Goal: Transaction & Acquisition: Purchase product/service

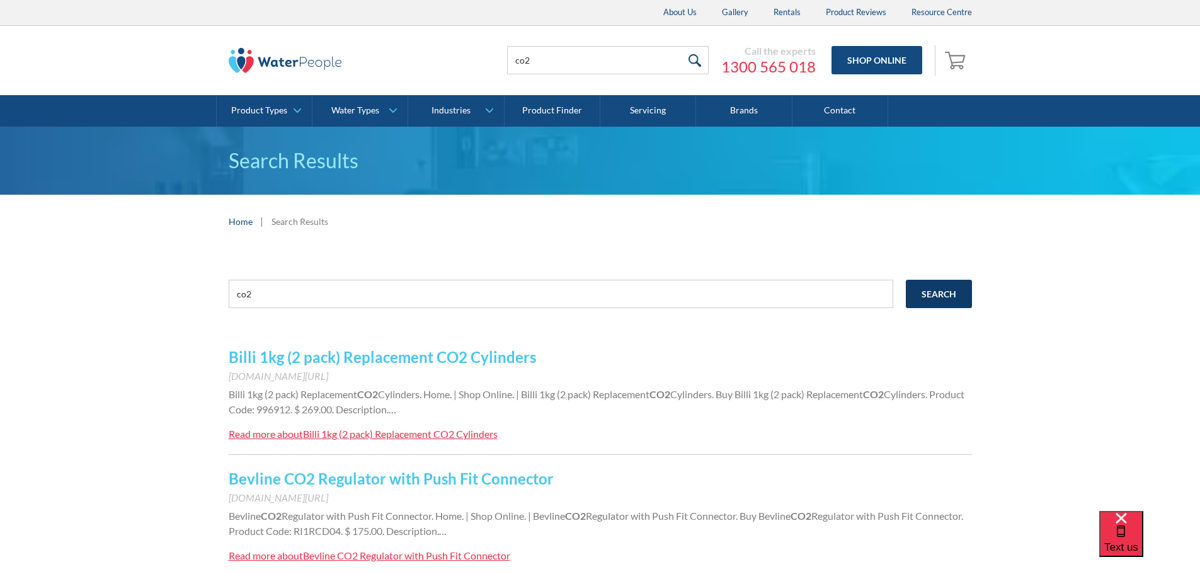
click at [943, 290] on input "Search" at bounding box center [939, 294] width 66 height 28
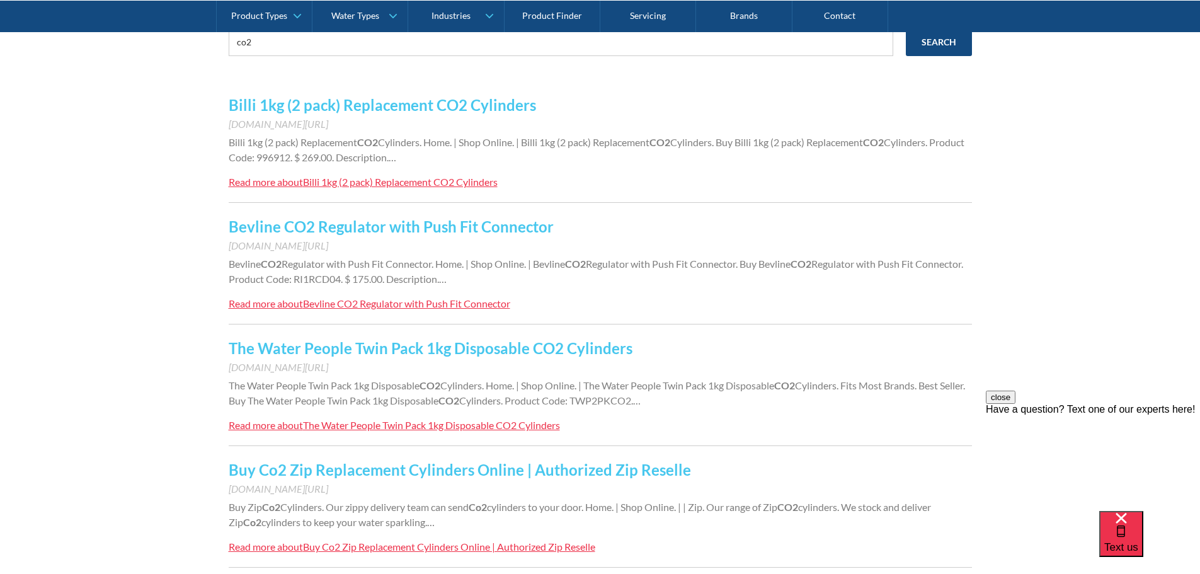
click at [537, 348] on link "The Water People Twin Pack 1kg Disposable CO2 Cylinders" at bounding box center [431, 348] width 404 height 18
drag, startPoint x: 276, startPoint y: 291, endPoint x: 223, endPoint y: 289, distance: 53.0
type input "zip filter"
click at [906, 28] on input "Search" at bounding box center [939, 42] width 66 height 28
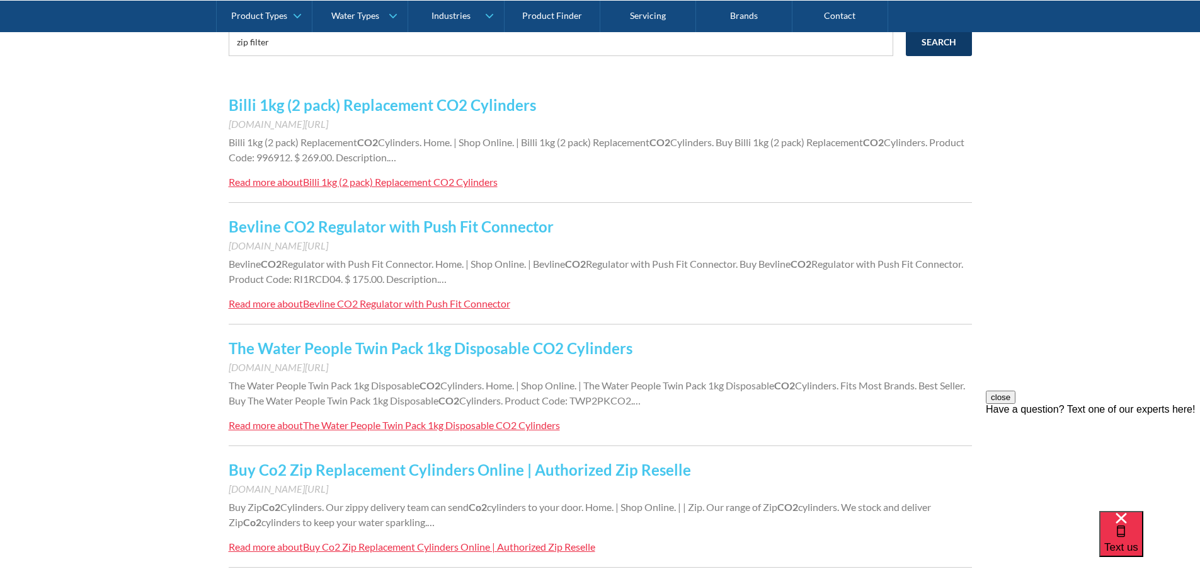
click at [945, 56] on input "Search" at bounding box center [939, 42] width 66 height 28
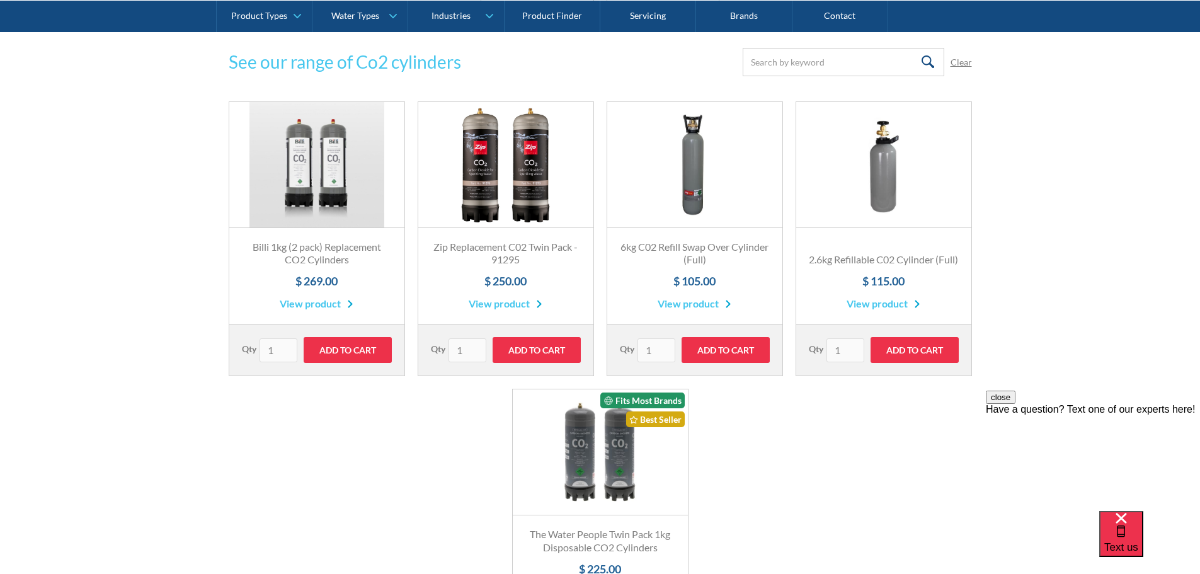
scroll to position [441, 0]
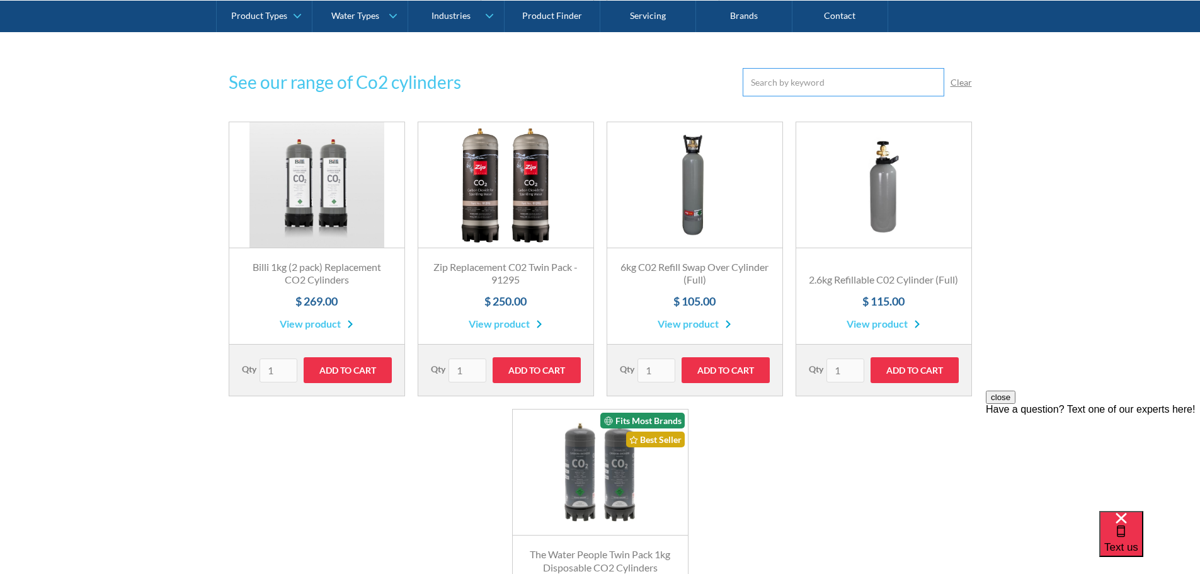
click at [808, 86] on input "Email Form" at bounding box center [844, 82] width 202 height 28
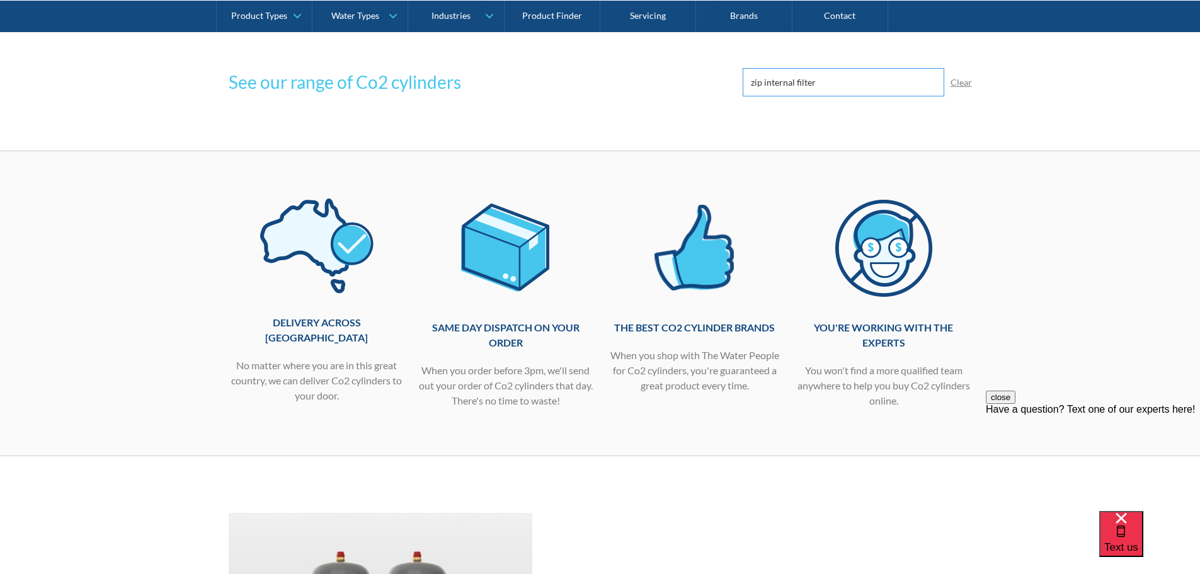
click input "Submit" at bounding box center [0, 0] width 0 height 0
click at [841, 86] on input "zip internal filter" at bounding box center [844, 82] width 202 height 28
type input "zip internal filter"
click input "Submit" at bounding box center [0, 0] width 0 height 0
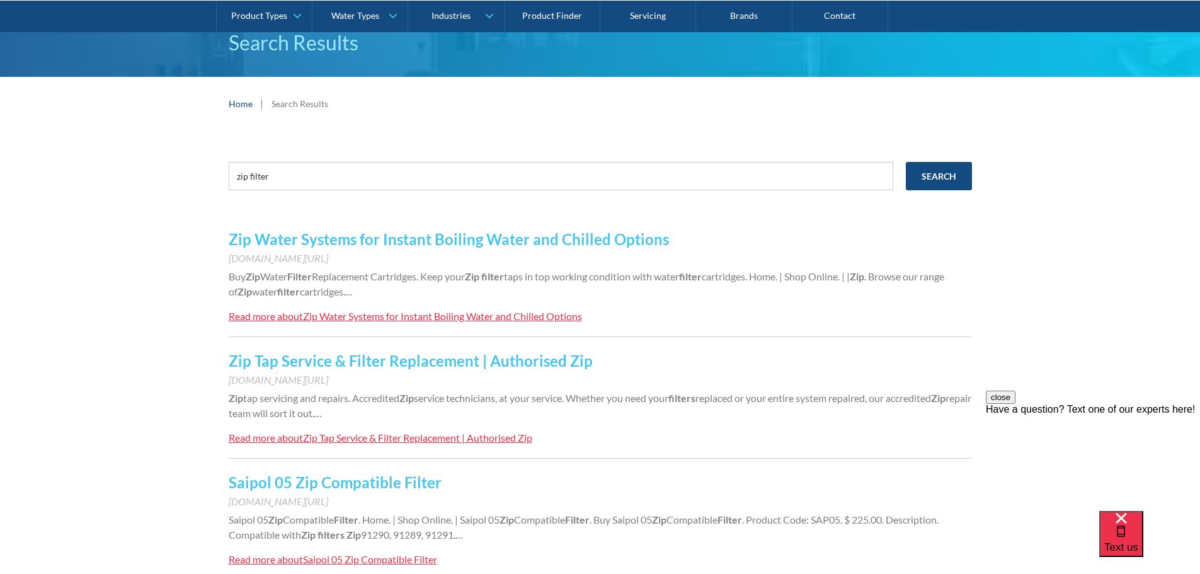
scroll to position [126, 0]
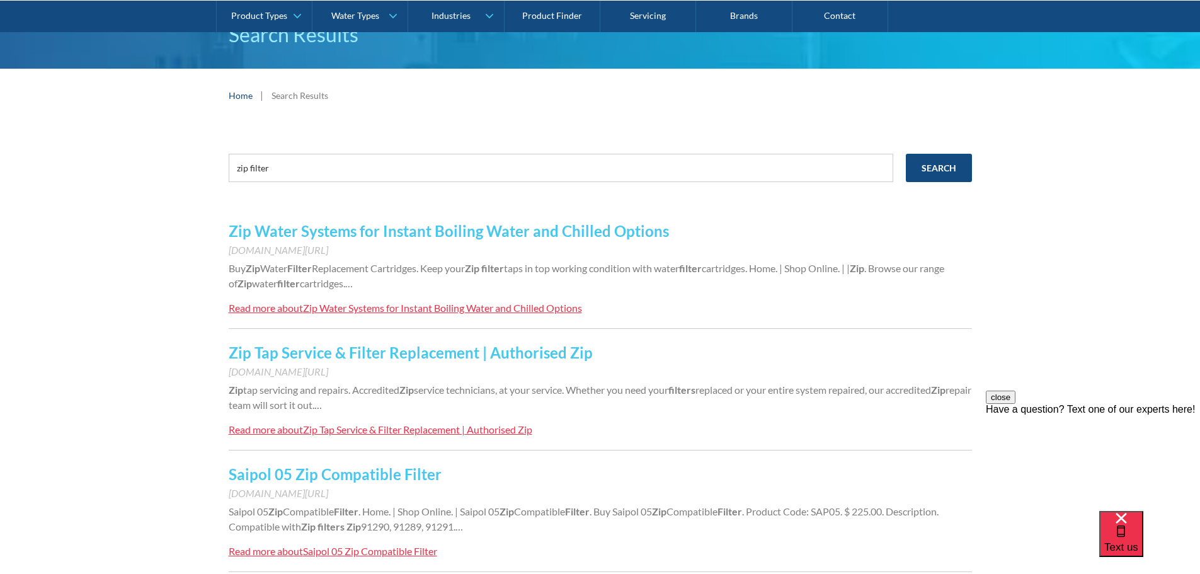
click at [365, 356] on link "Zip Tap Service & Filter Replacement | Authorised Zip" at bounding box center [411, 352] width 364 height 18
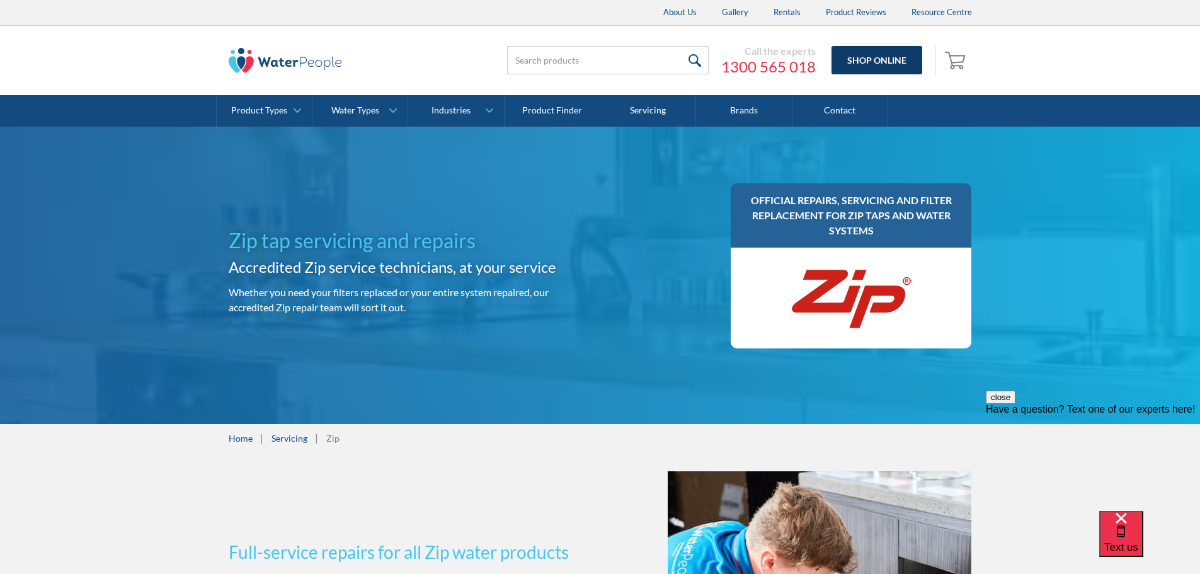
click at [878, 53] on link "Shop Online" at bounding box center [877, 60] width 91 height 28
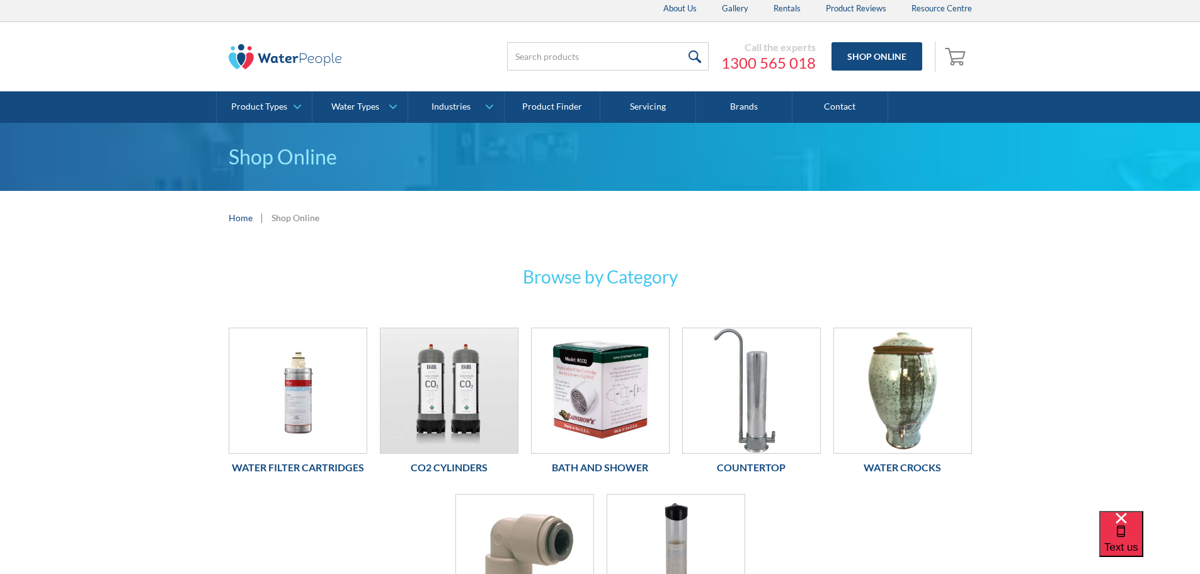
scroll to position [126, 0]
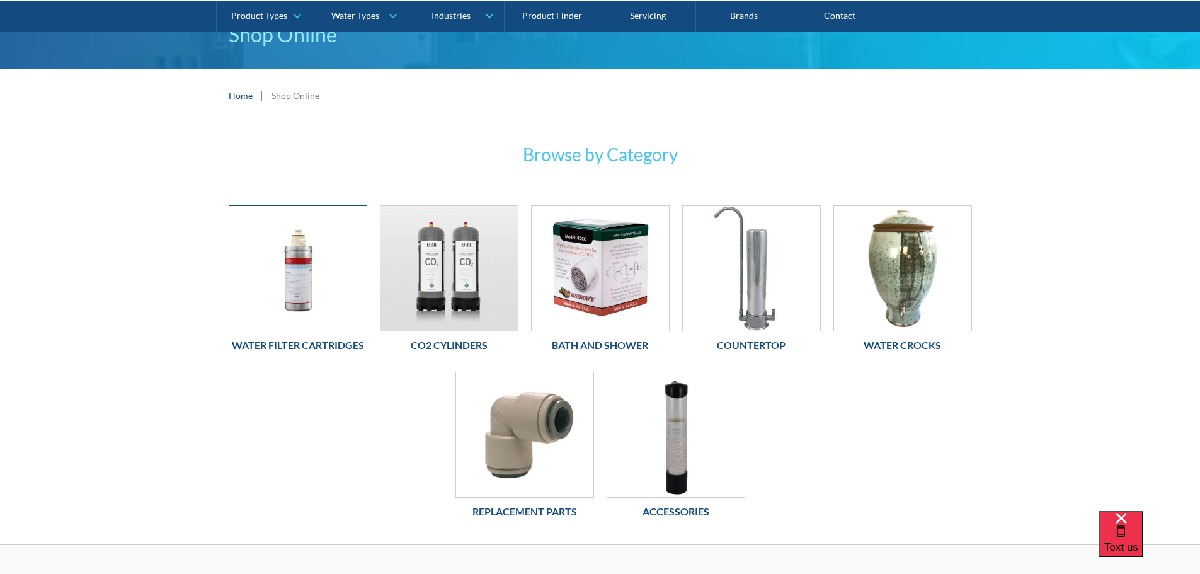
click at [328, 270] on img at bounding box center [297, 268] width 137 height 125
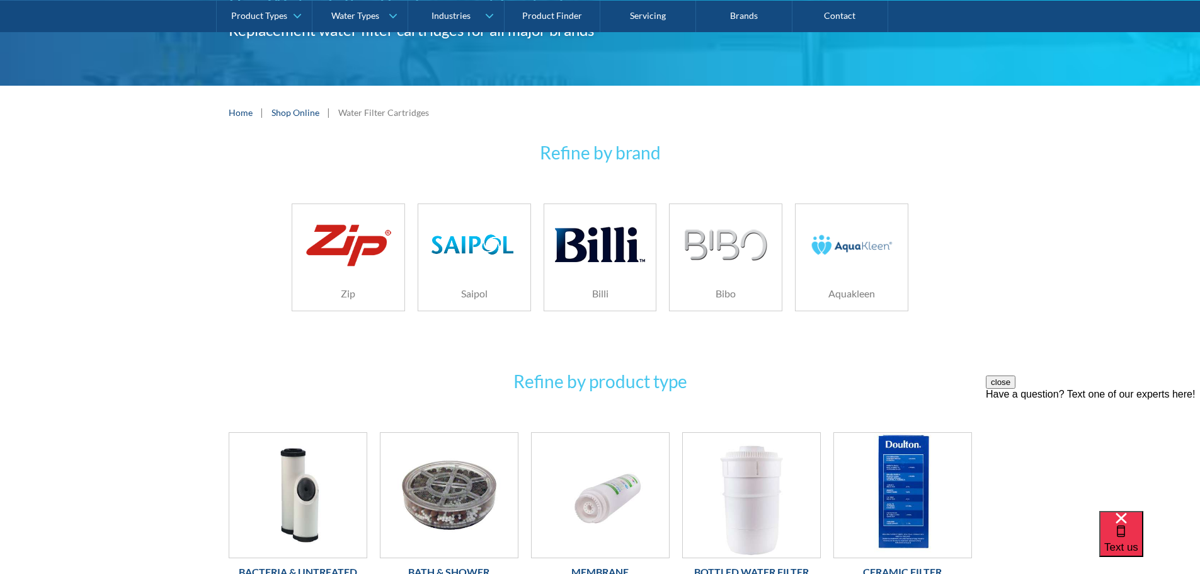
scroll to position [126, 0]
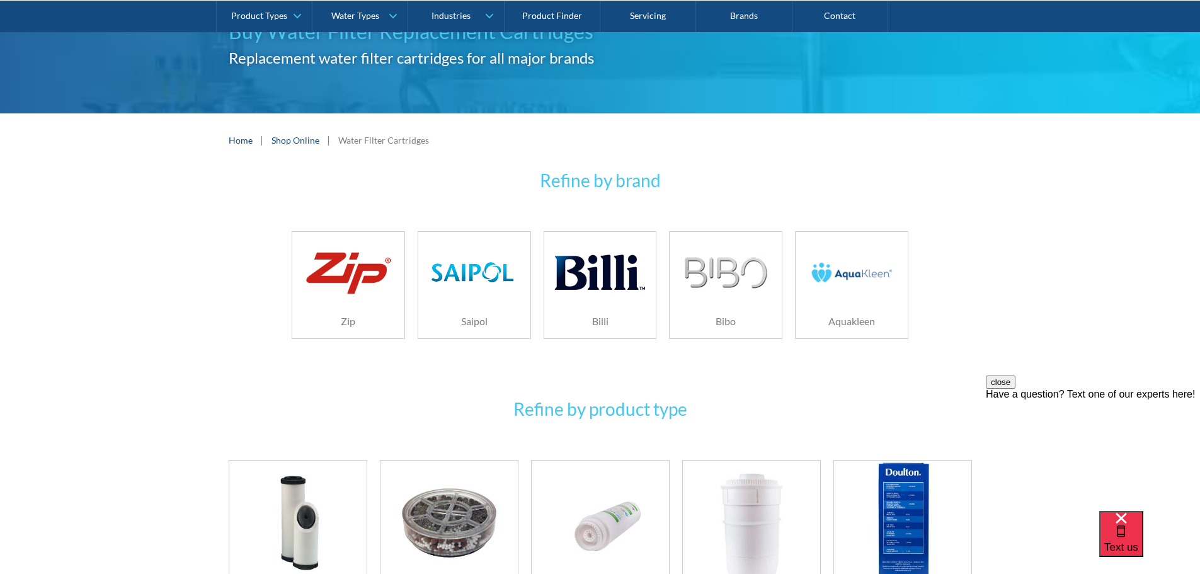
click at [350, 256] on img at bounding box center [348, 273] width 89 height 54
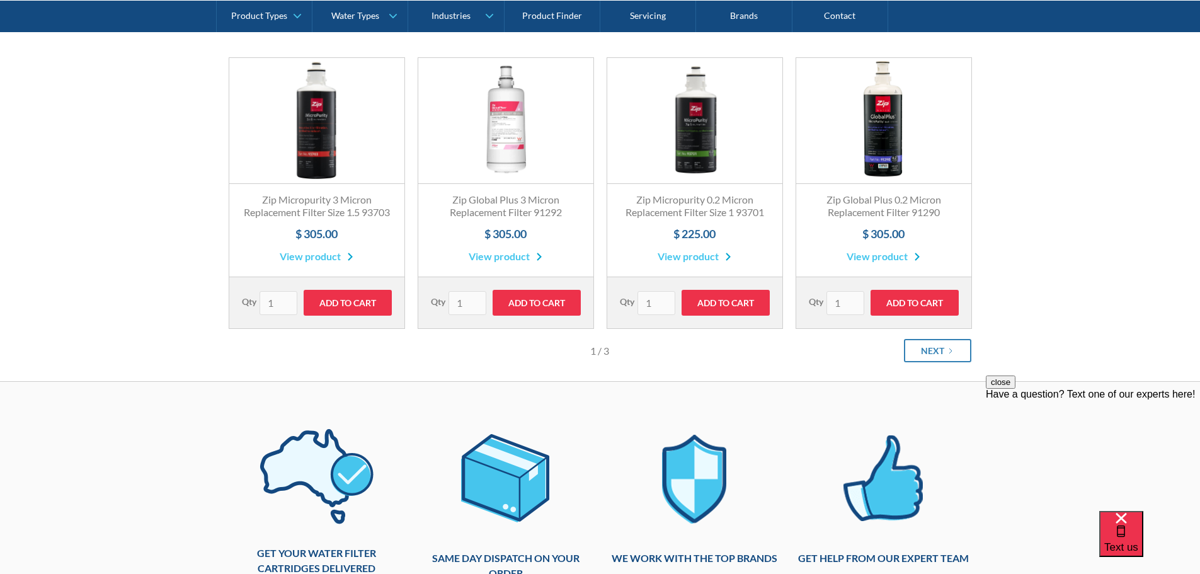
scroll to position [252, 0]
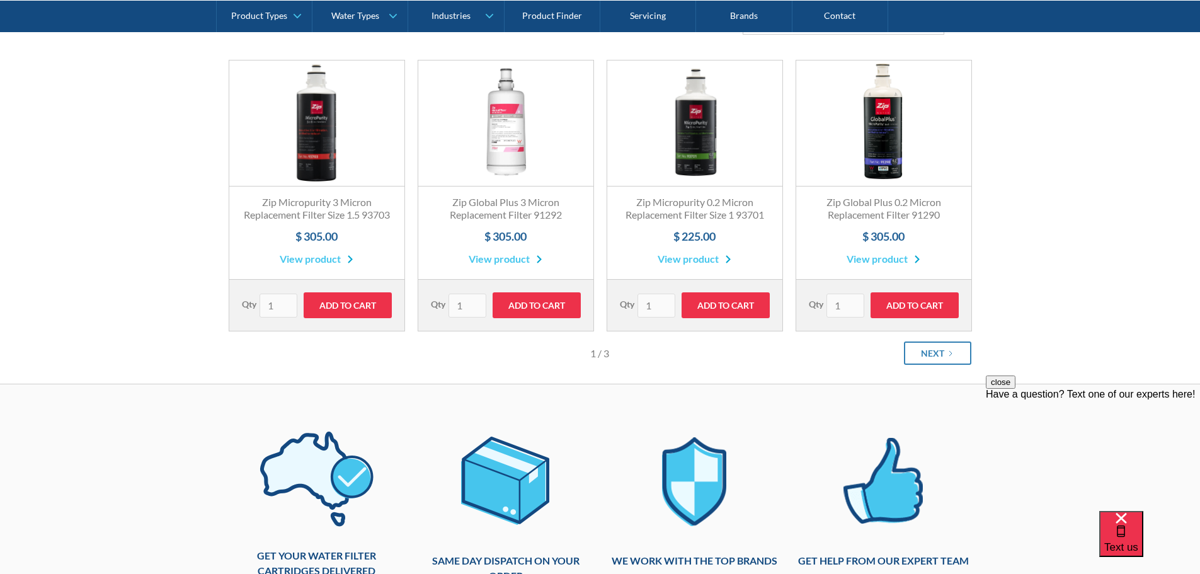
click at [323, 135] on link "Fits All Brands Best Seller" at bounding box center [316, 123] width 175 height 126
click at [881, 137] on link "Fits All Brands Best Seller" at bounding box center [883, 123] width 175 height 126
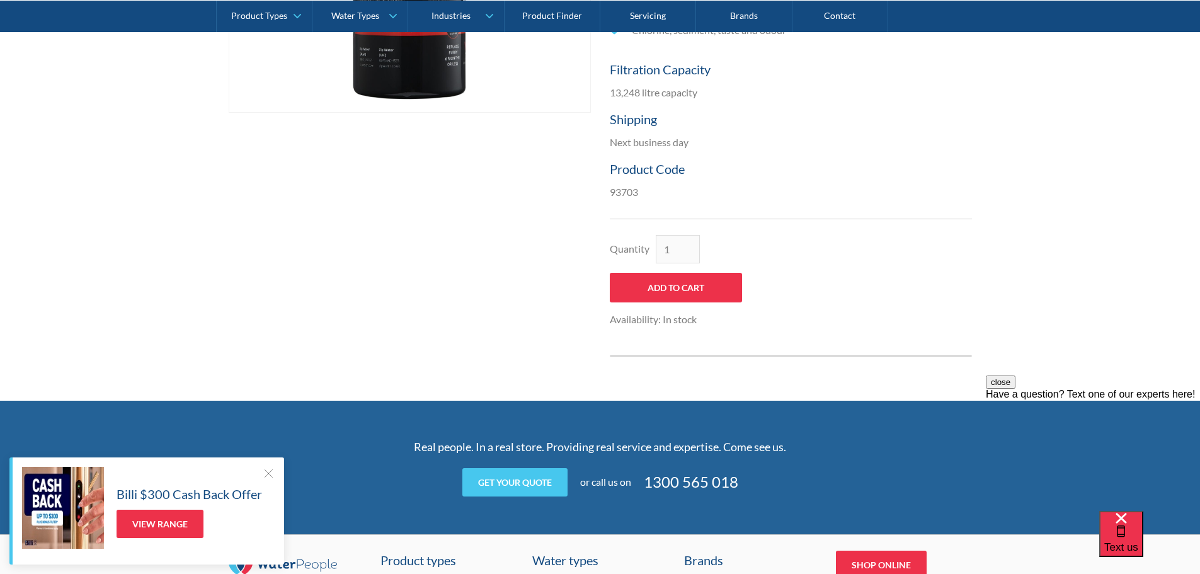
scroll to position [315, 0]
